Goal: Information Seeking & Learning: Learn about a topic

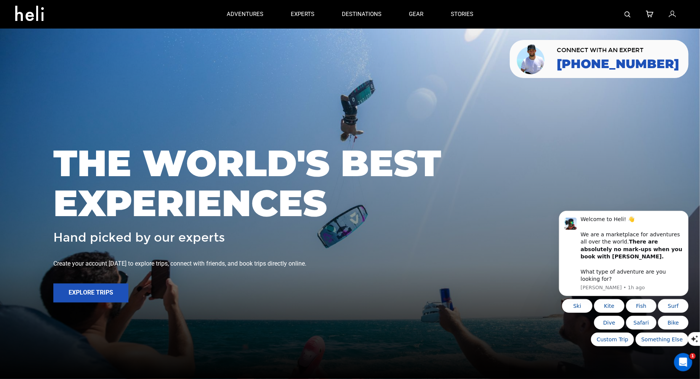
click at [625, 9] on link at bounding box center [627, 14] width 6 height 29
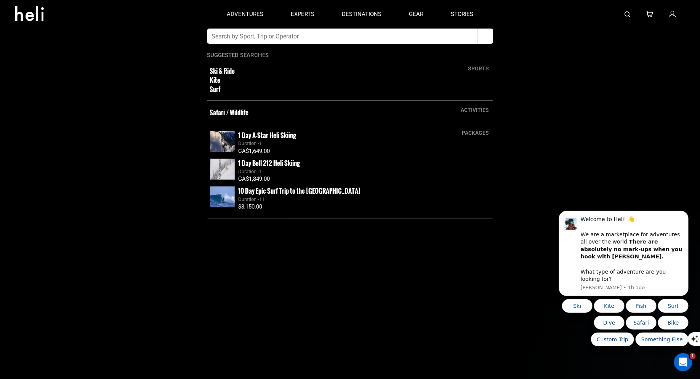
click at [400, 39] on input "text" at bounding box center [342, 36] width 270 height 15
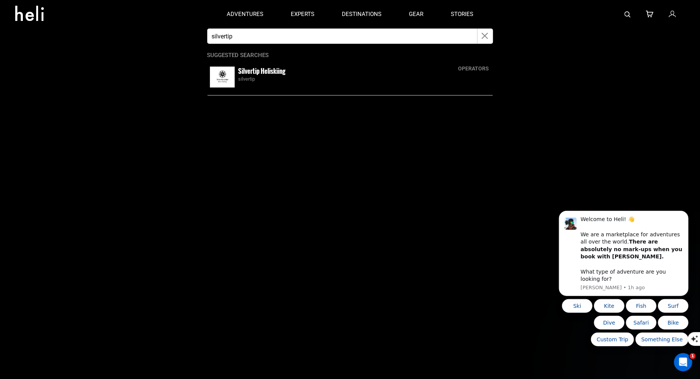
type input "silvertip"
click at [249, 72] on small "Silvertip Heliskiing" at bounding box center [261, 71] width 47 height 10
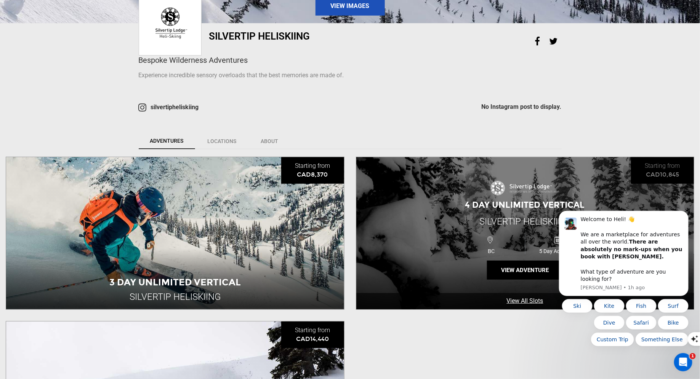
scroll to position [162, 0]
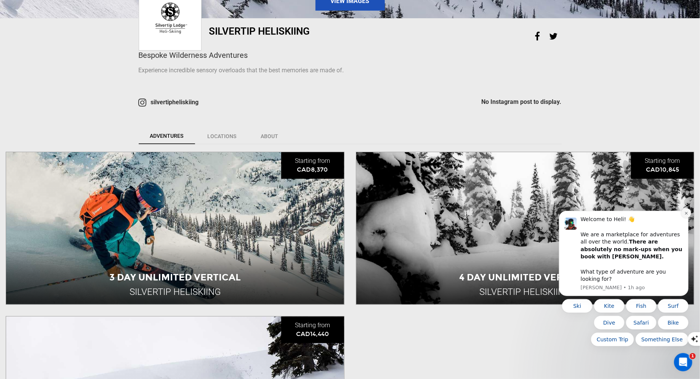
click at [687, 215] on icon "Dismiss notification" at bounding box center [686, 213] width 4 height 4
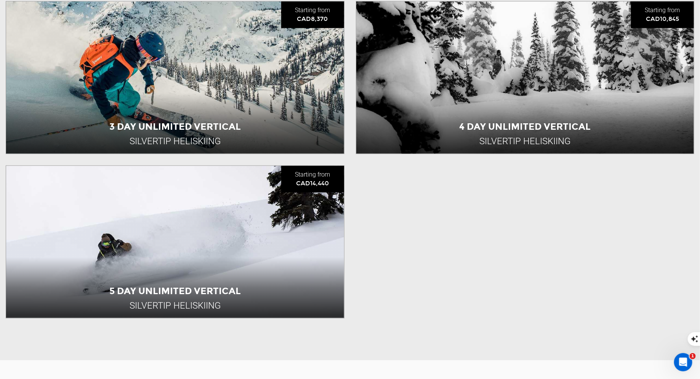
scroll to position [314, 0]
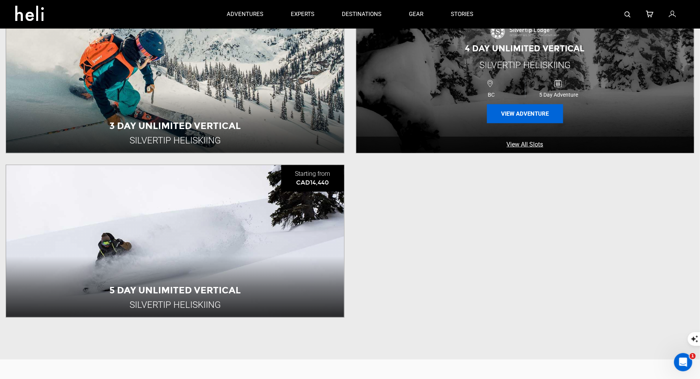
click at [522, 112] on button "View Adventure" at bounding box center [525, 113] width 76 height 19
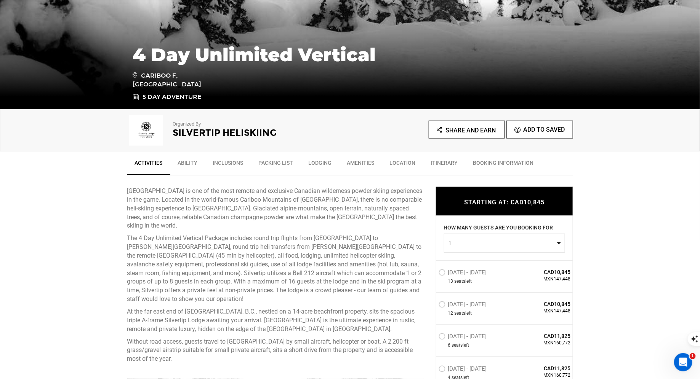
scroll to position [166, 0]
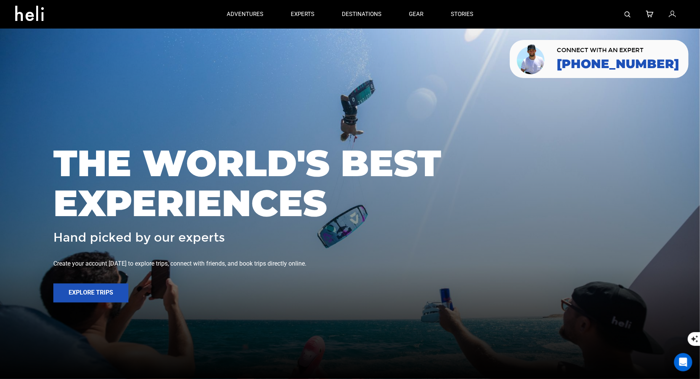
click at [628, 12] on img at bounding box center [627, 14] width 6 height 6
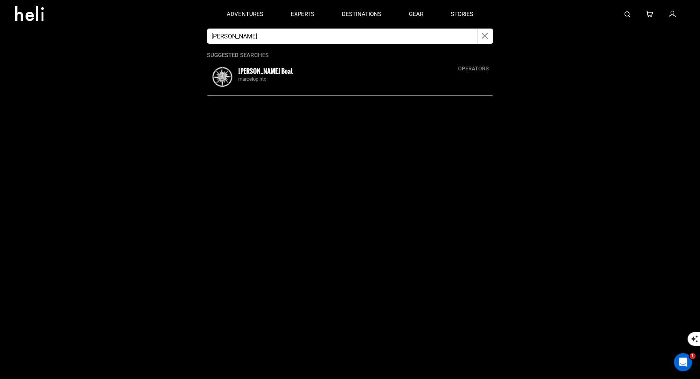
type input "[PERSON_NAME]"
click at [243, 75] on small "[PERSON_NAME] Boat" at bounding box center [265, 71] width 55 height 10
